Goal: Transaction & Acquisition: Download file/media

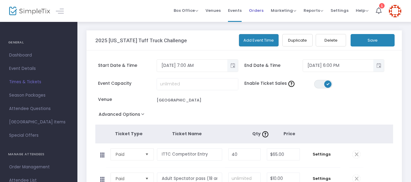
click at [255, 12] on span "Orders" at bounding box center [256, 10] width 15 height 15
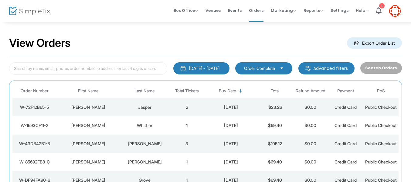
scroll to position [1, 0]
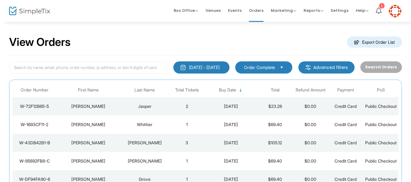
click at [362, 45] on m-button "Export Order List" at bounding box center [374, 41] width 55 height 11
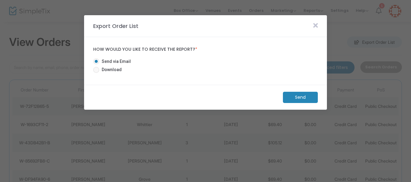
click at [97, 69] on span at bounding box center [96, 70] width 6 height 6
click at [96, 73] on input "Download" at bounding box center [96, 73] width 0 height 0
radio input "true"
click at [296, 99] on m-button "Download" at bounding box center [295, 97] width 45 height 11
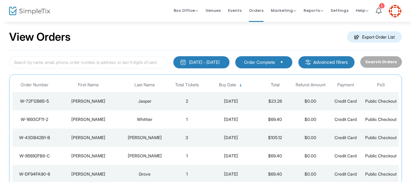
scroll to position [0, 0]
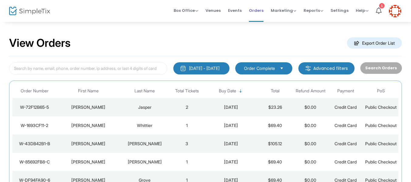
click at [256, 12] on span "Orders" at bounding box center [256, 10] width 15 height 15
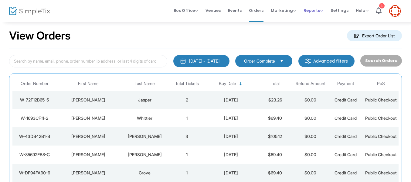
click at [313, 9] on span "Reports" at bounding box center [314, 11] width 20 height 6
click at [312, 20] on li "Analytics" at bounding box center [323, 21] width 39 height 12
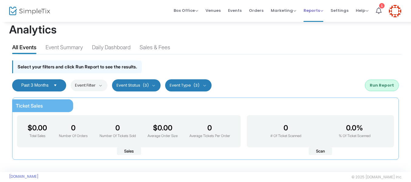
scroll to position [15, 0]
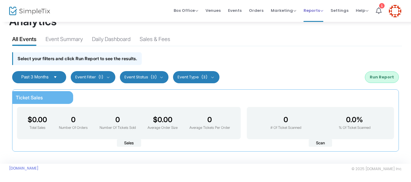
click at [313, 10] on span "Reports" at bounding box center [314, 11] width 20 height 6
click at [309, 36] on li "Sales Reports" at bounding box center [323, 32] width 39 height 12
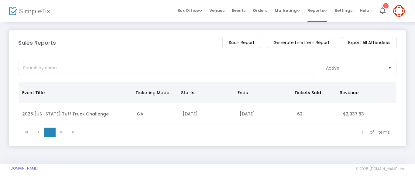
click at [388, 66] on span "Select" at bounding box center [390, 68] width 10 height 10
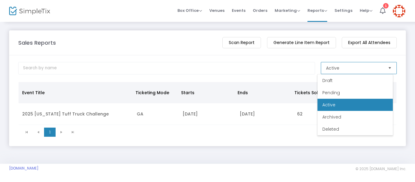
click at [388, 66] on span "Select" at bounding box center [390, 68] width 10 height 10
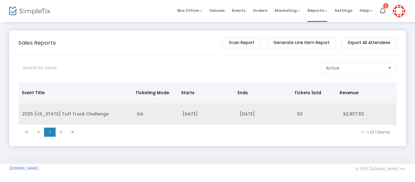
click at [54, 113] on td "2025 Idaho Tuff Truck Challenge" at bounding box center [76, 114] width 115 height 22
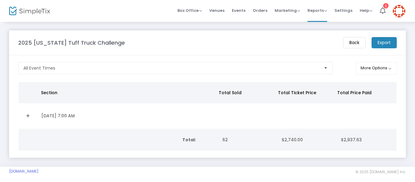
scroll to position [5, 0]
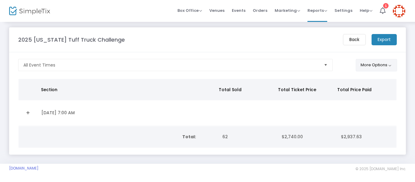
click at [390, 63] on button "More Options" at bounding box center [377, 65] width 42 height 12
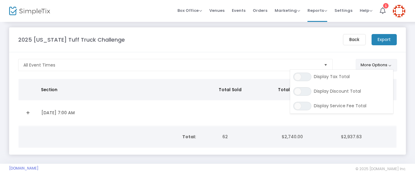
click at [390, 63] on button "More Options" at bounding box center [377, 65] width 42 height 12
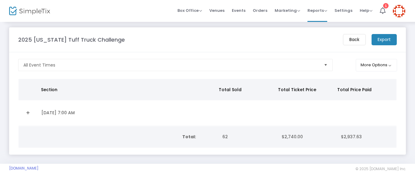
scroll to position [0, 0]
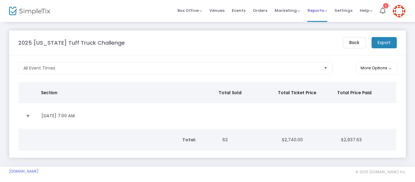
click at [325, 11] on span "Reports" at bounding box center [317, 11] width 20 height 6
click at [323, 19] on li "Analytics" at bounding box center [326, 21] width 39 height 12
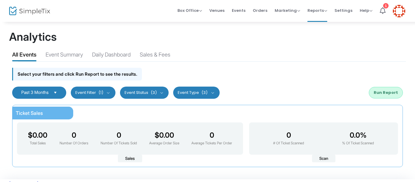
click at [114, 91] on button "Event Filter (1)" at bounding box center [93, 93] width 45 height 12
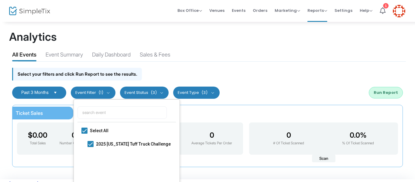
click at [114, 91] on button "Event Filter (1)" at bounding box center [93, 93] width 45 height 12
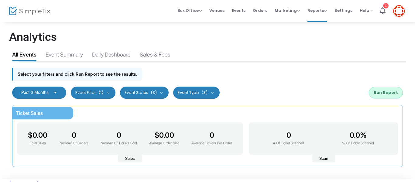
click at [166, 91] on button "Event Status (3)" at bounding box center [144, 93] width 49 height 12
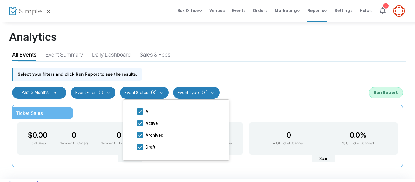
click at [166, 91] on button "Event Status (3)" at bounding box center [144, 93] width 49 height 12
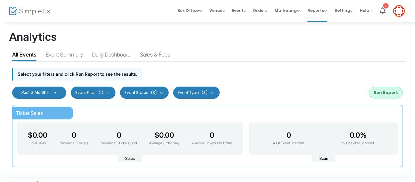
click at [215, 93] on button "Event Type (3)" at bounding box center [196, 93] width 46 height 12
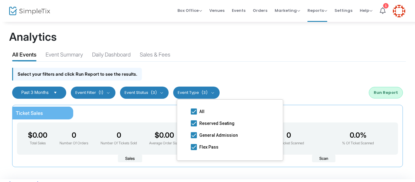
click at [215, 93] on button "Event Type (3)" at bounding box center [196, 93] width 46 height 12
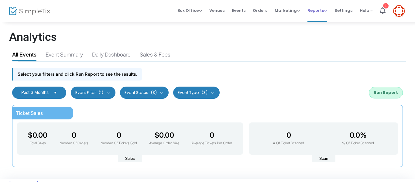
click at [323, 11] on span "Reports" at bounding box center [317, 11] width 20 height 6
click at [319, 47] on li "Download" at bounding box center [326, 44] width 39 height 12
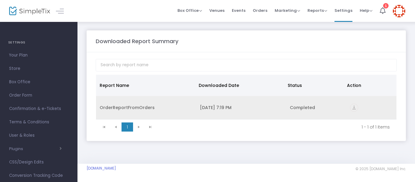
click at [352, 107] on icon "vertical_align_bottom" at bounding box center [354, 108] width 8 height 8
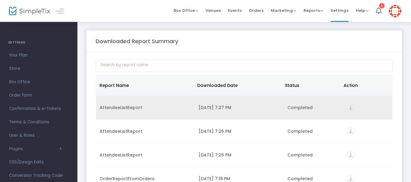
click at [350, 109] on icon "vertical_align_bottom" at bounding box center [351, 108] width 8 height 8
